Goal: Task Accomplishment & Management: Manage account settings

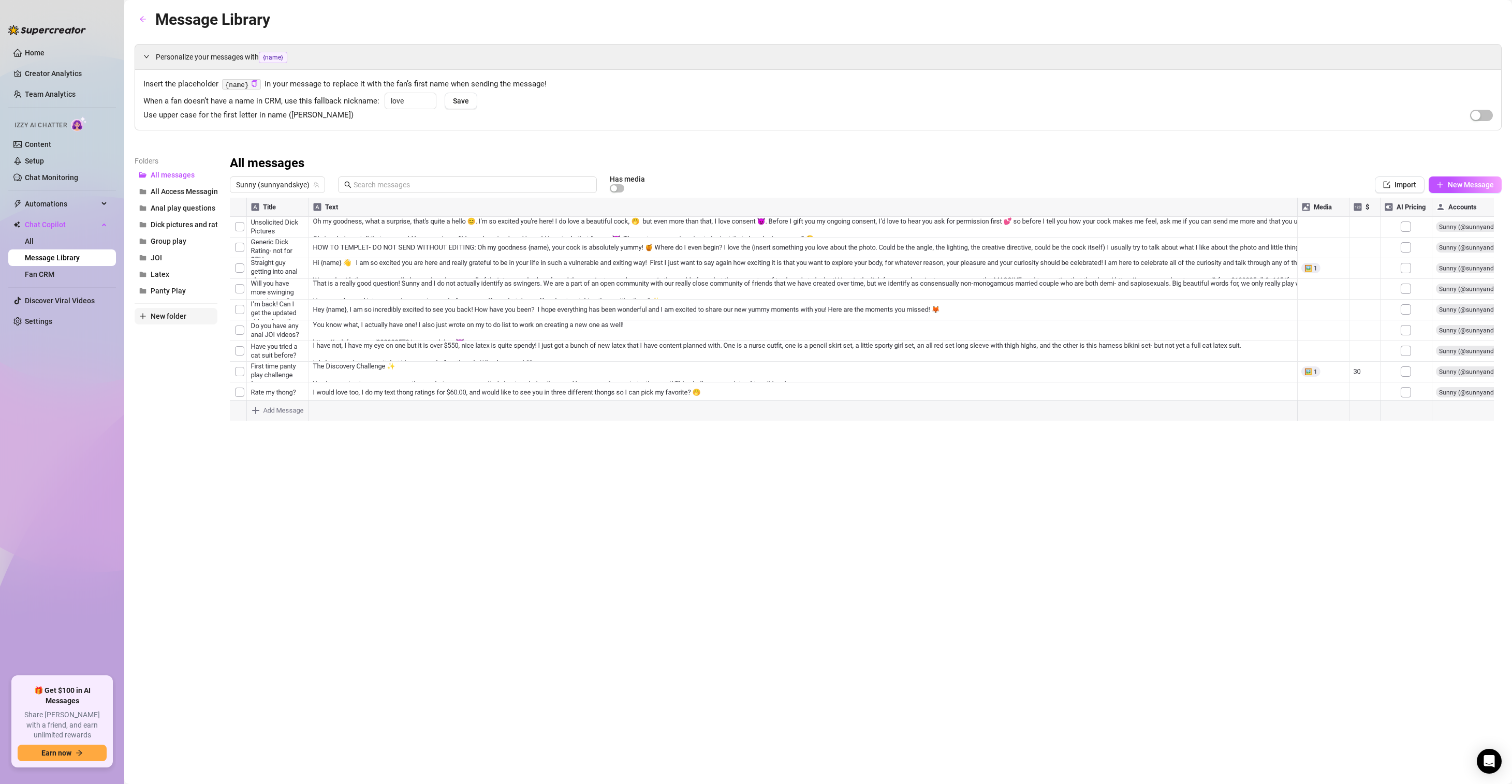
click at [171, 313] on span "New folder" at bounding box center [169, 316] width 36 height 8
click at [176, 309] on input "text" at bounding box center [176, 307] width 83 height 17
type input "Bundles"
click at [172, 379] on div "Folders All messages All Access Messaging Anal play questions Dick pictures and…" at bounding box center [176, 292] width 83 height 273
click at [169, 223] on span "Bundles" at bounding box center [164, 224] width 27 height 8
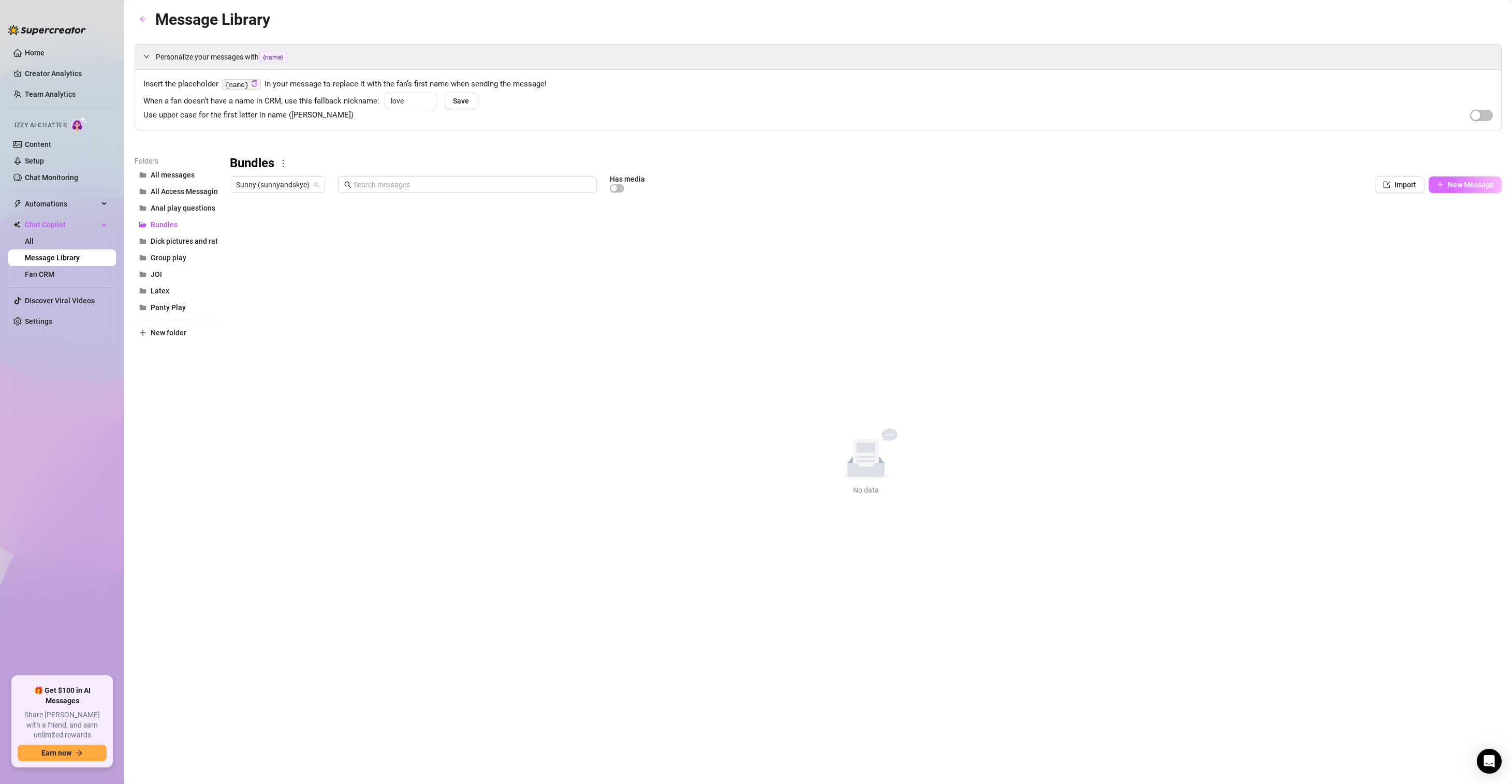
click at [1475, 183] on span "New Message" at bounding box center [1471, 184] width 46 height 8
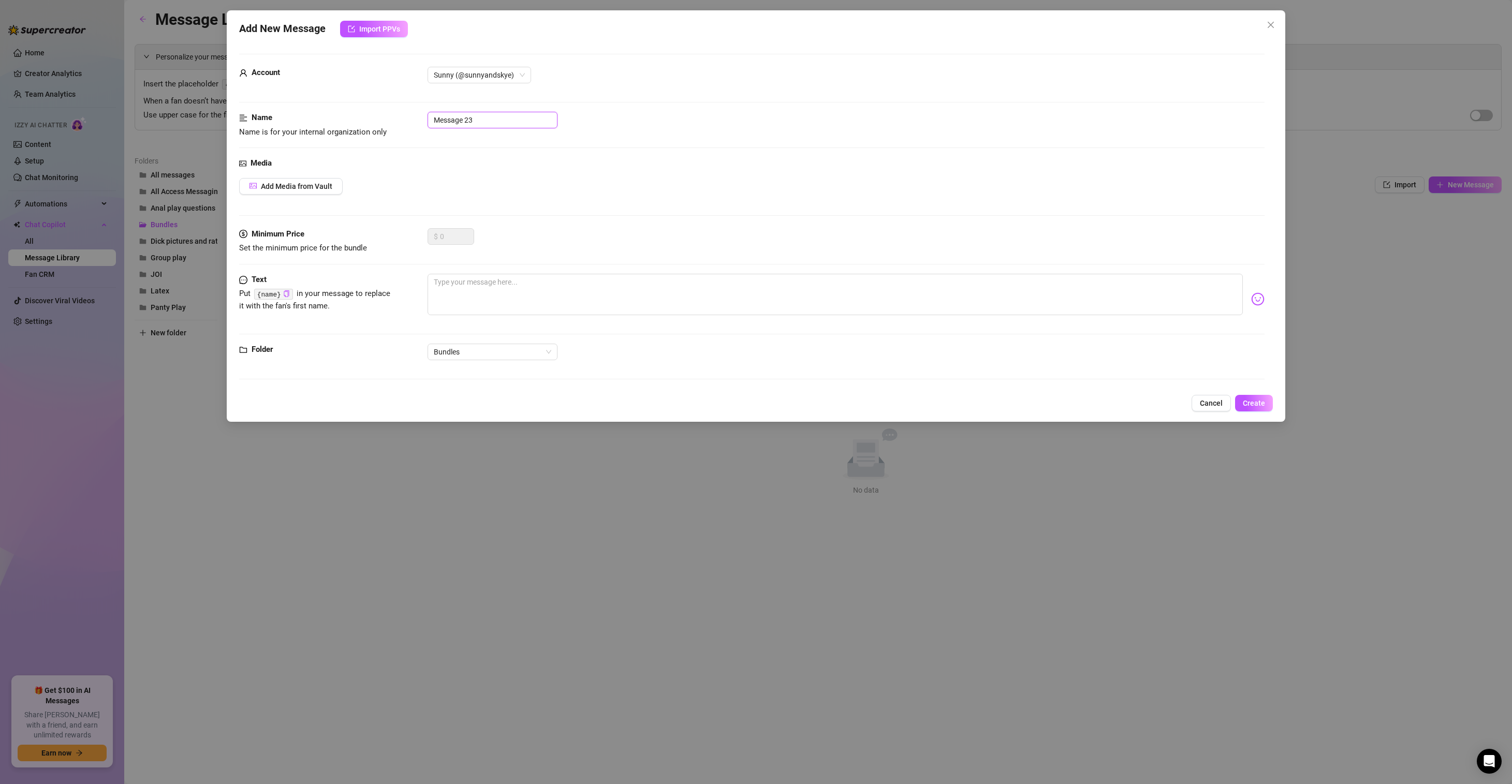
drag, startPoint x: 490, startPoint y: 121, endPoint x: 349, endPoint y: 114, distance: 141.2
click at [349, 114] on div "Name Name is for your internal organization only Message 23" at bounding box center [752, 125] width 1025 height 27
type input "Girls Gone Wild"
click at [401, 171] on div "Media Add Media from Vault" at bounding box center [752, 192] width 1025 height 71
click at [320, 188] on span "Add Media from Vault" at bounding box center [297, 186] width 71 height 8
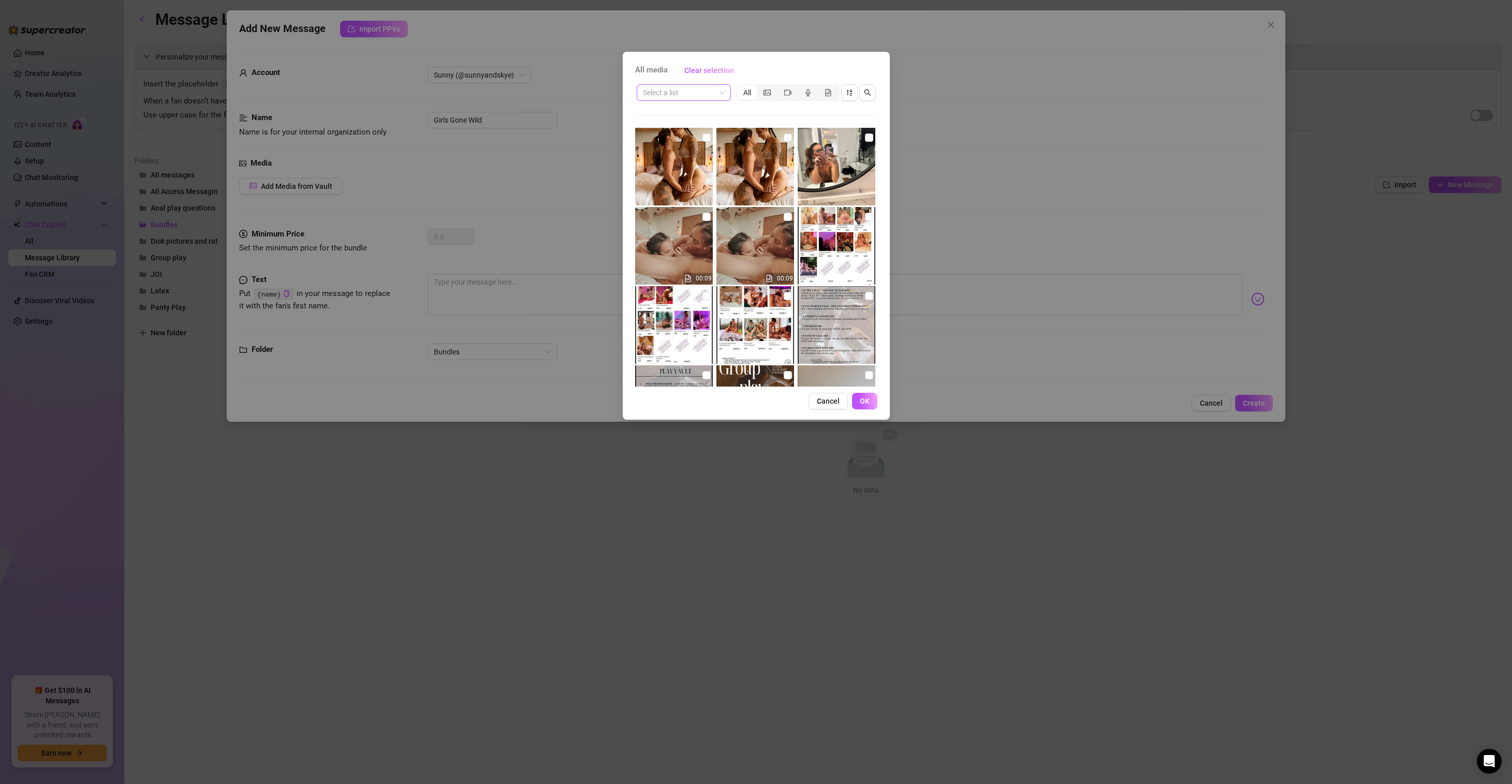
click at [721, 86] on span at bounding box center [684, 92] width 82 height 15
click at [672, 229] on div "All Access" at bounding box center [683, 229] width 78 height 12
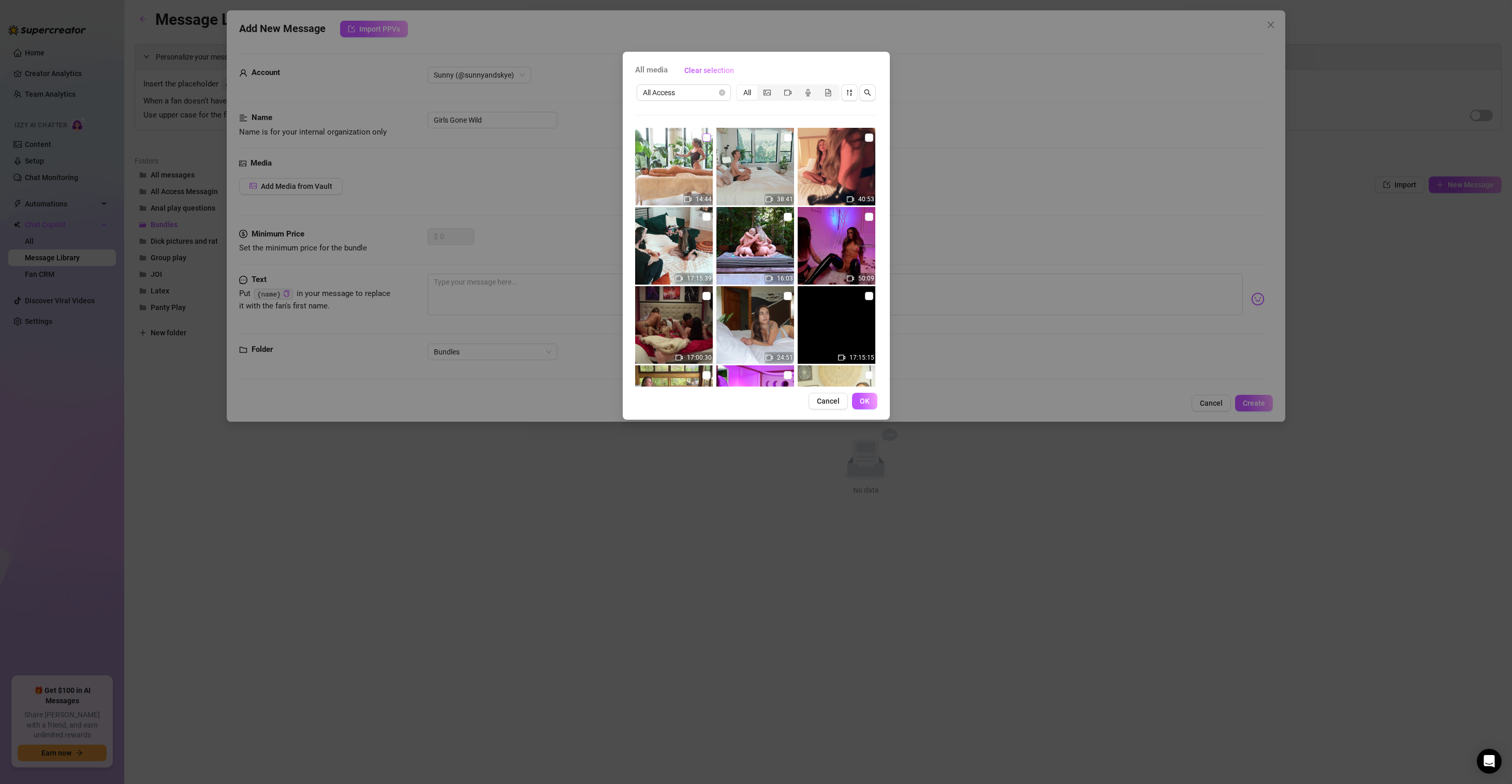
click at [703, 136] on input "checkbox" at bounding box center [706, 138] width 8 height 8
checkbox input "true"
click at [865, 138] on input "checkbox" at bounding box center [869, 138] width 8 height 8
checkbox input "true"
click at [865, 215] on input "checkbox" at bounding box center [869, 216] width 8 height 8
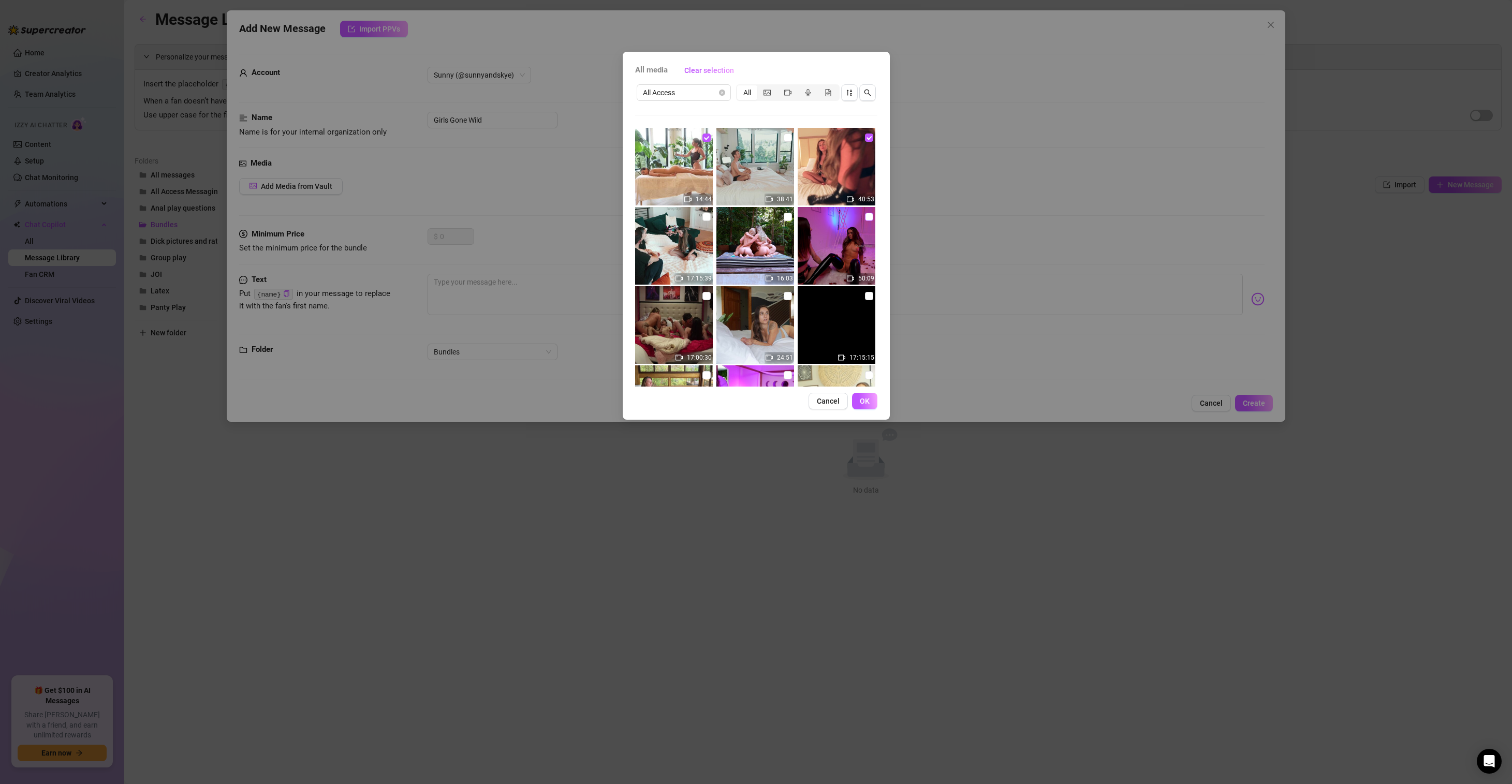
checkbox input "true"
click at [784, 219] on input "checkbox" at bounding box center [788, 216] width 8 height 8
checkbox input "true"
click at [784, 296] on input "checkbox" at bounding box center [788, 296] width 8 height 8
checkbox input "true"
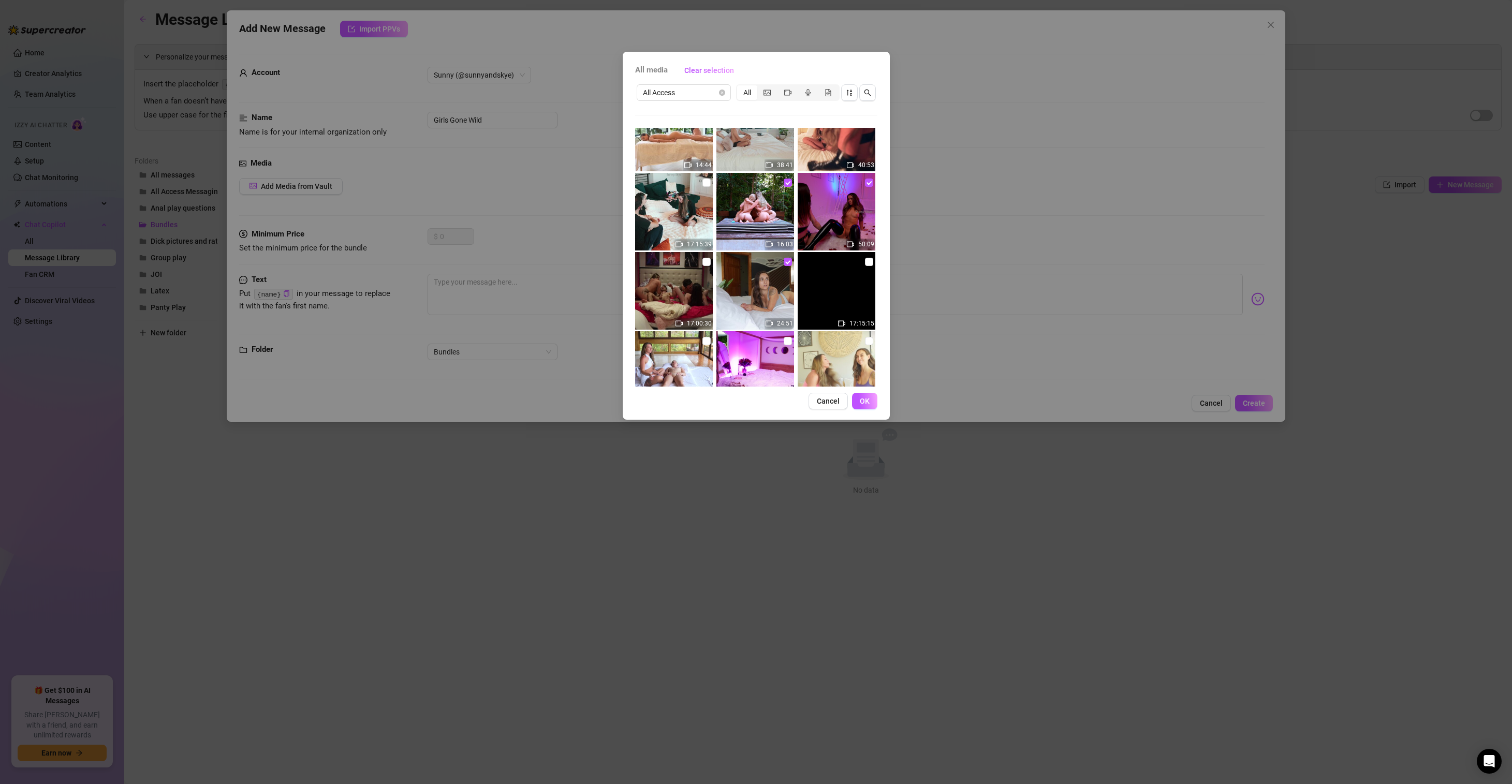
scroll to position [78, 0]
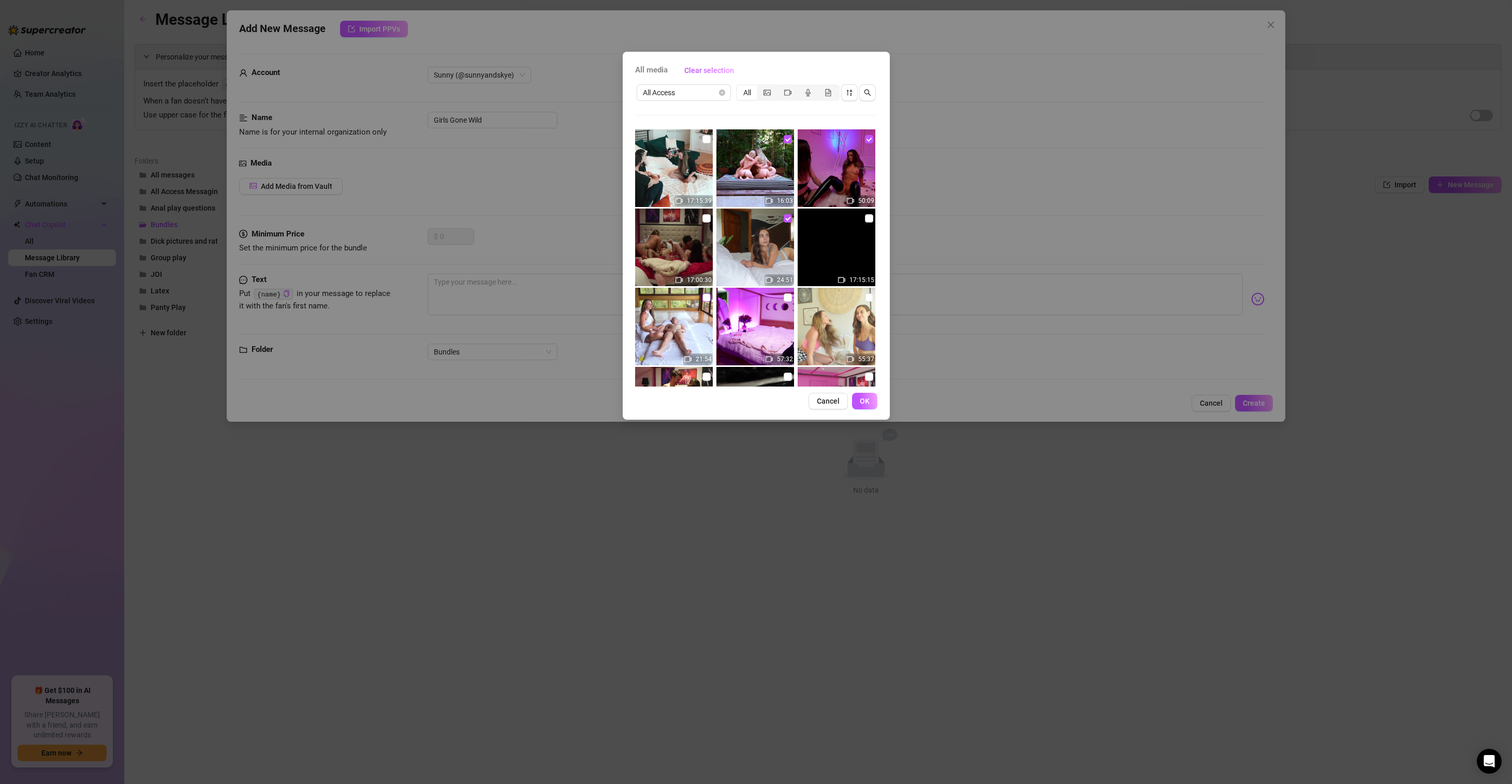
click at [703, 297] on input "checkbox" at bounding box center [706, 297] width 8 height 8
checkbox input "true"
click at [866, 297] on input "checkbox" at bounding box center [869, 297] width 8 height 8
checkbox input "true"
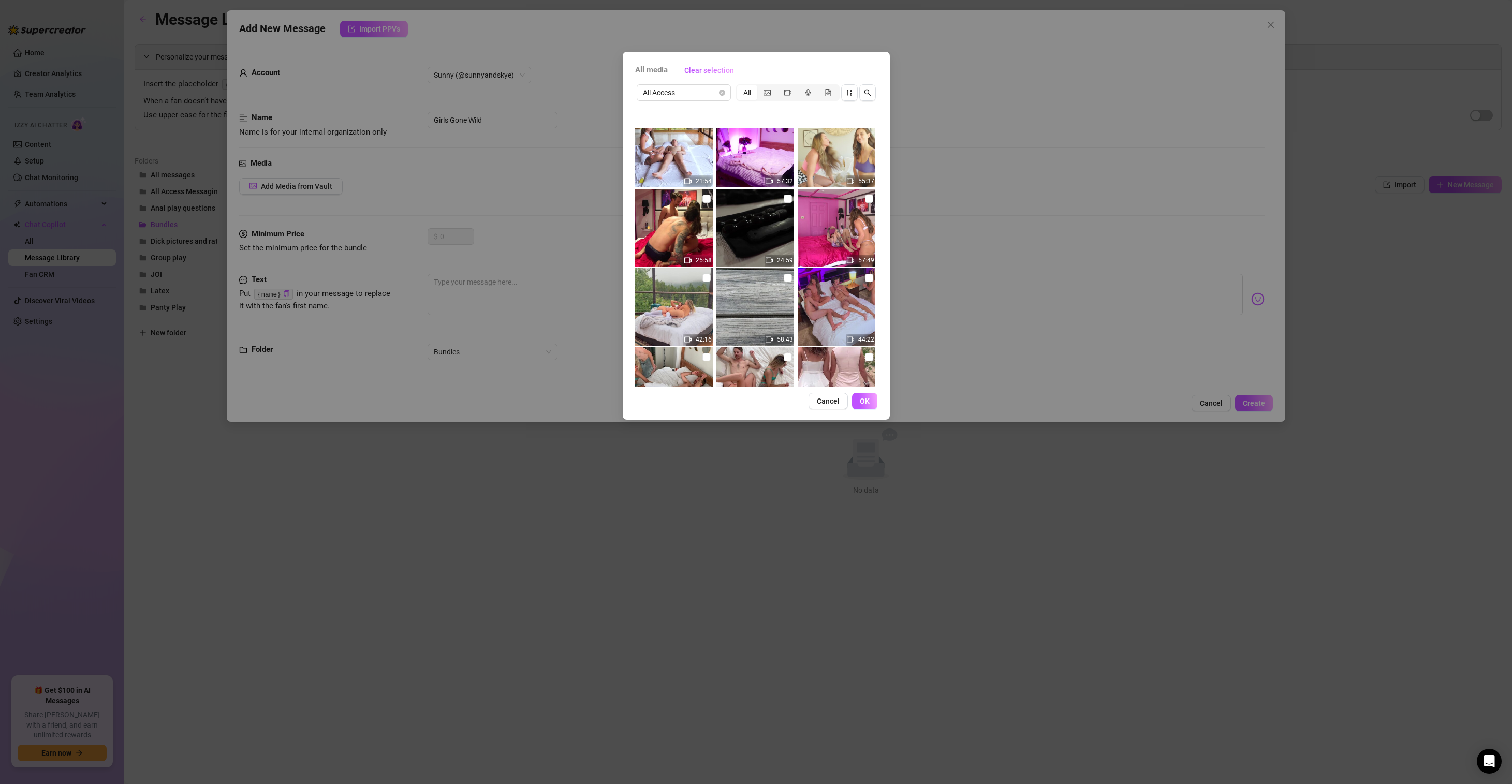
scroll to position [256, 0]
click at [784, 278] on input "checkbox" at bounding box center [788, 277] width 8 height 8
checkbox input "true"
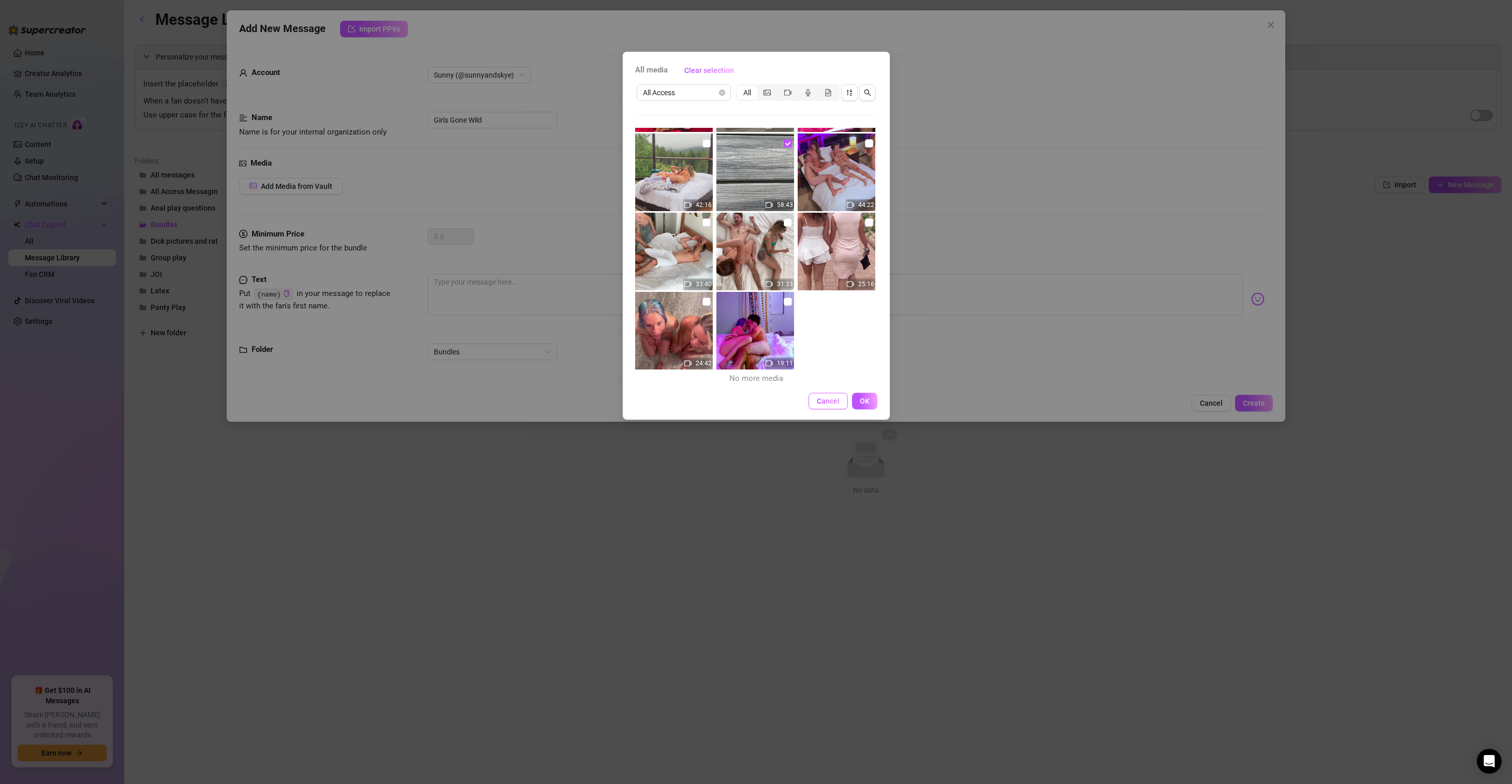
click at [835, 397] on span "Cancel" at bounding box center [829, 401] width 23 height 8
